Goal: Task Accomplishment & Management: Manage account settings

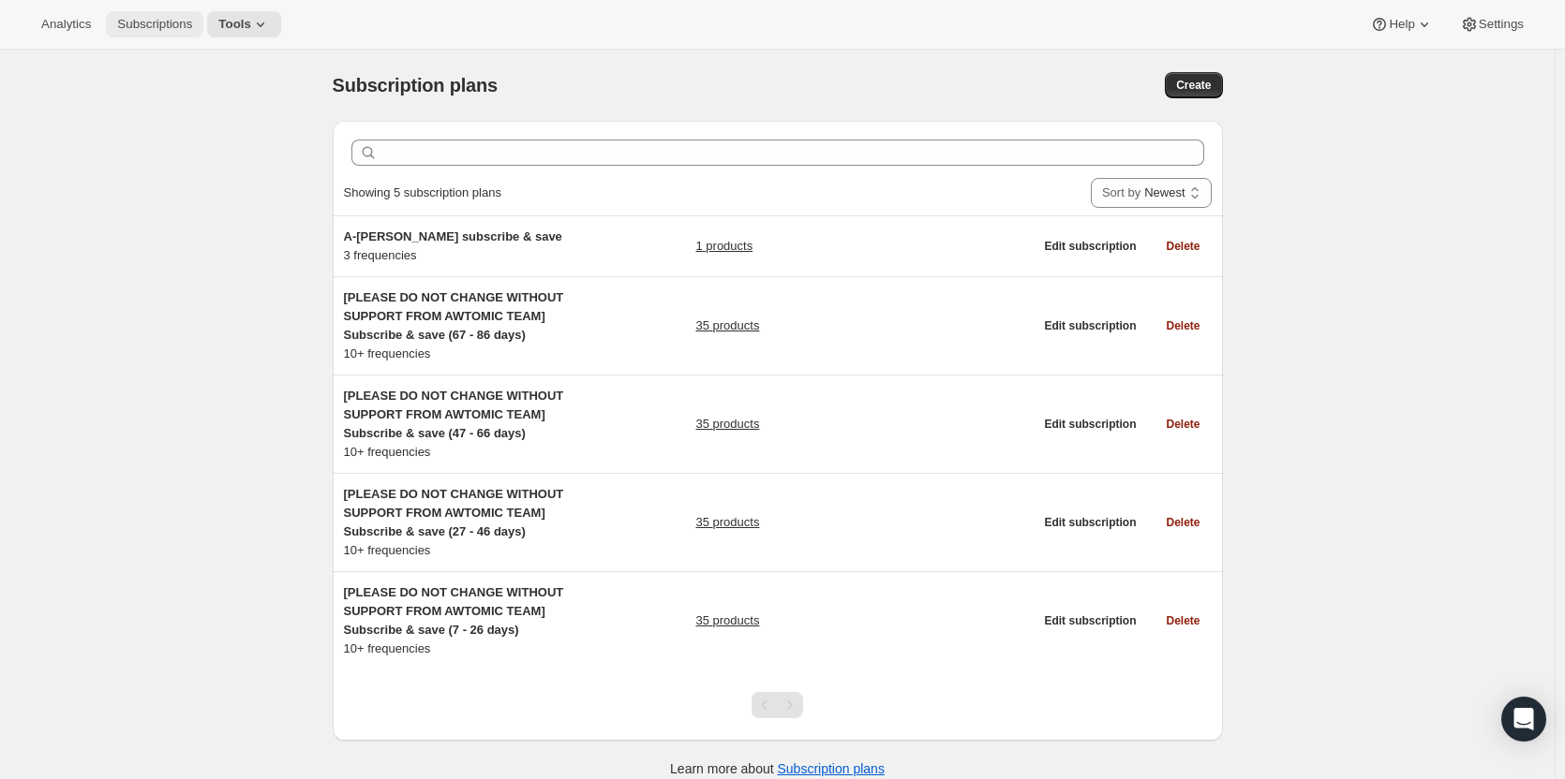
click at [155, 22] on span "Subscriptions" at bounding box center [154, 24] width 75 height 15
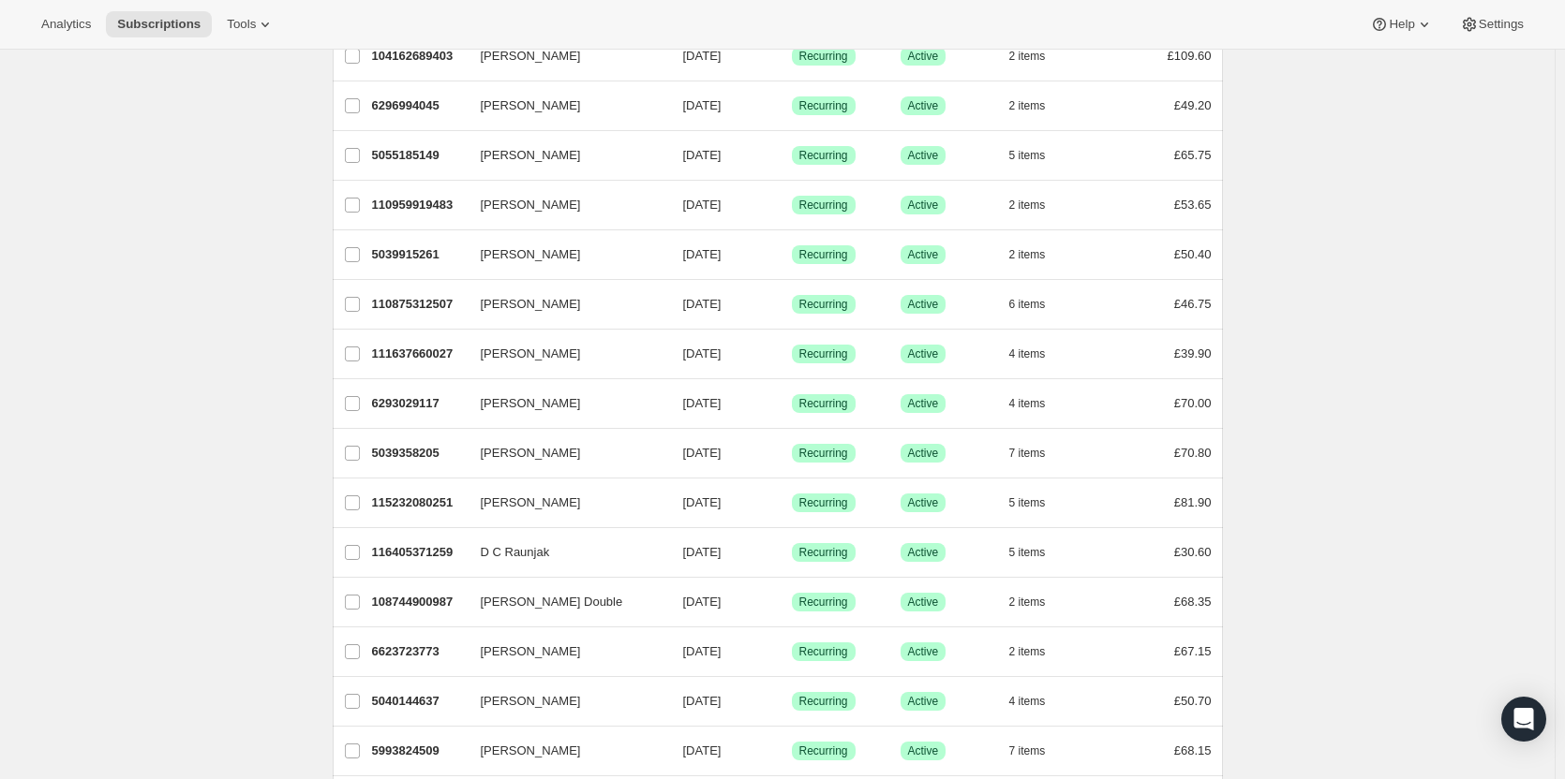
scroll to position [902, 0]
